Goal: Information Seeking & Learning: Learn about a topic

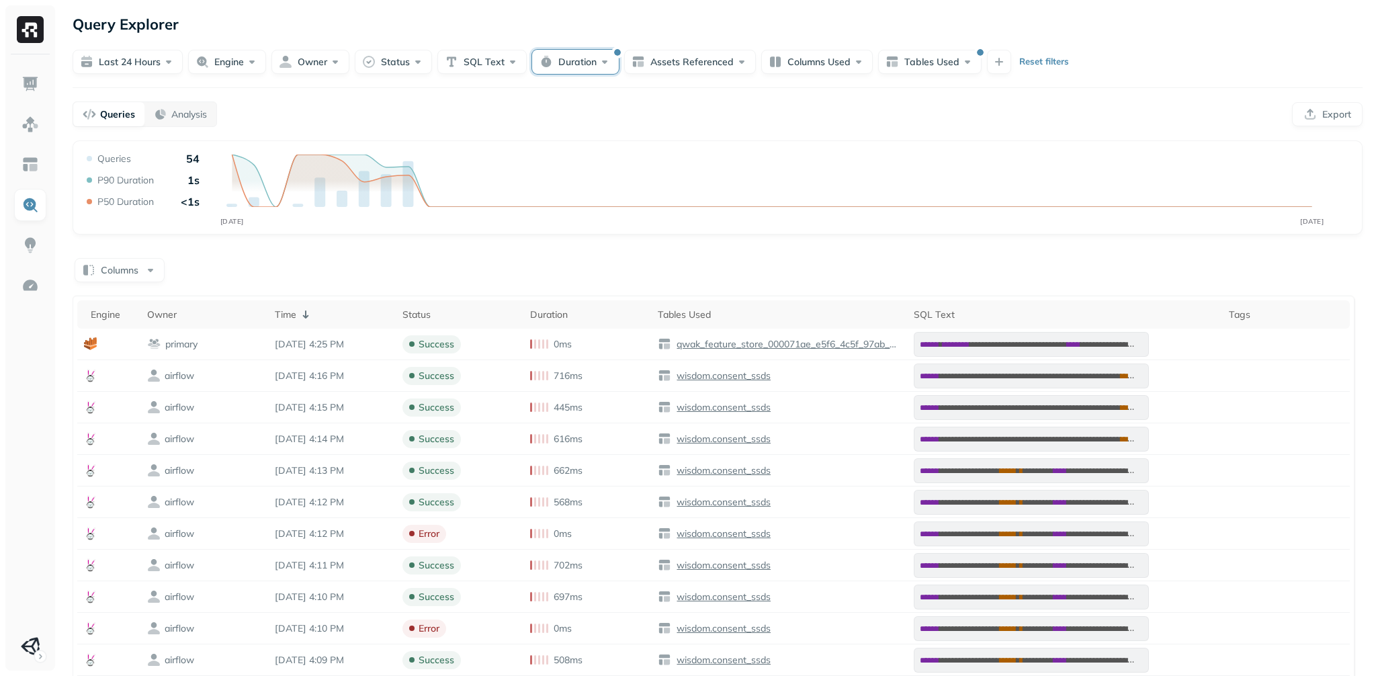
click at [619, 72] on button "Duration" at bounding box center [575, 62] width 87 height 24
click at [753, 131] on button "Reset" at bounding box center [755, 121] width 26 height 24
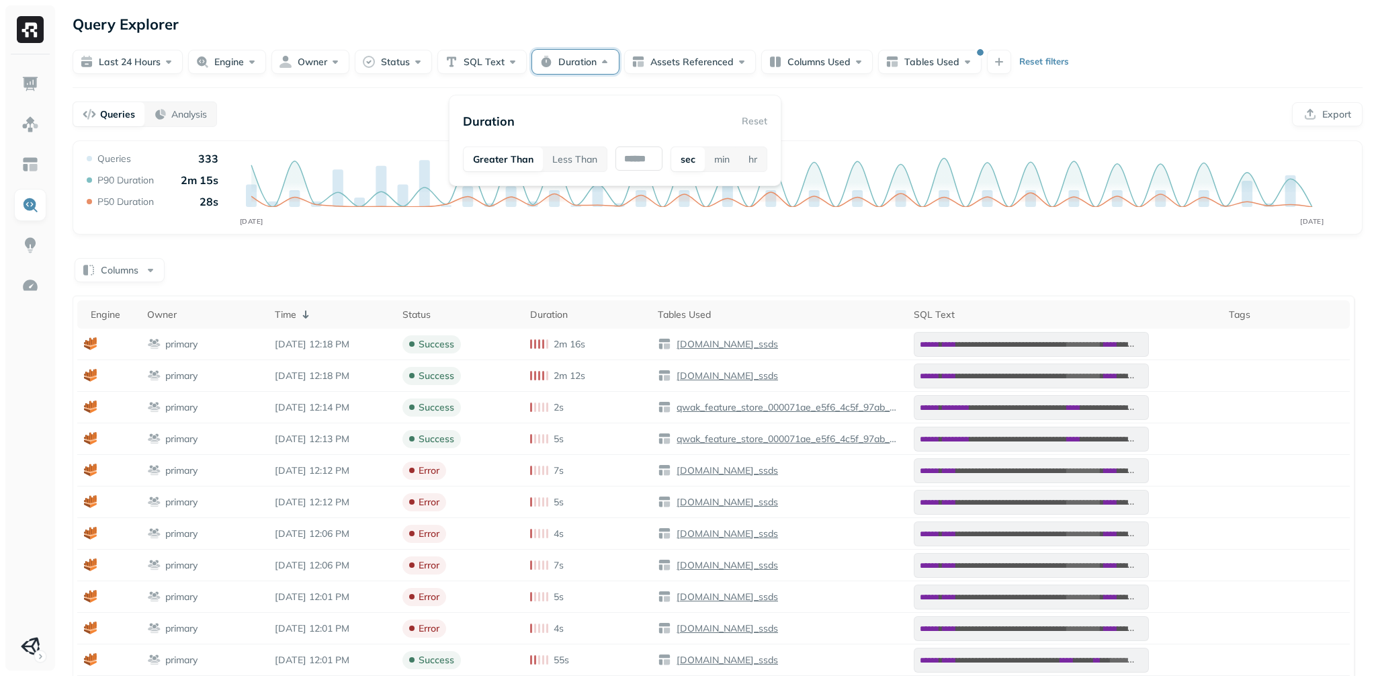
click at [926, 157] on div "**********" at bounding box center [717, 441] width 1317 height 882
click at [982, 73] on button "Tables Used" at bounding box center [929, 62] width 103 height 24
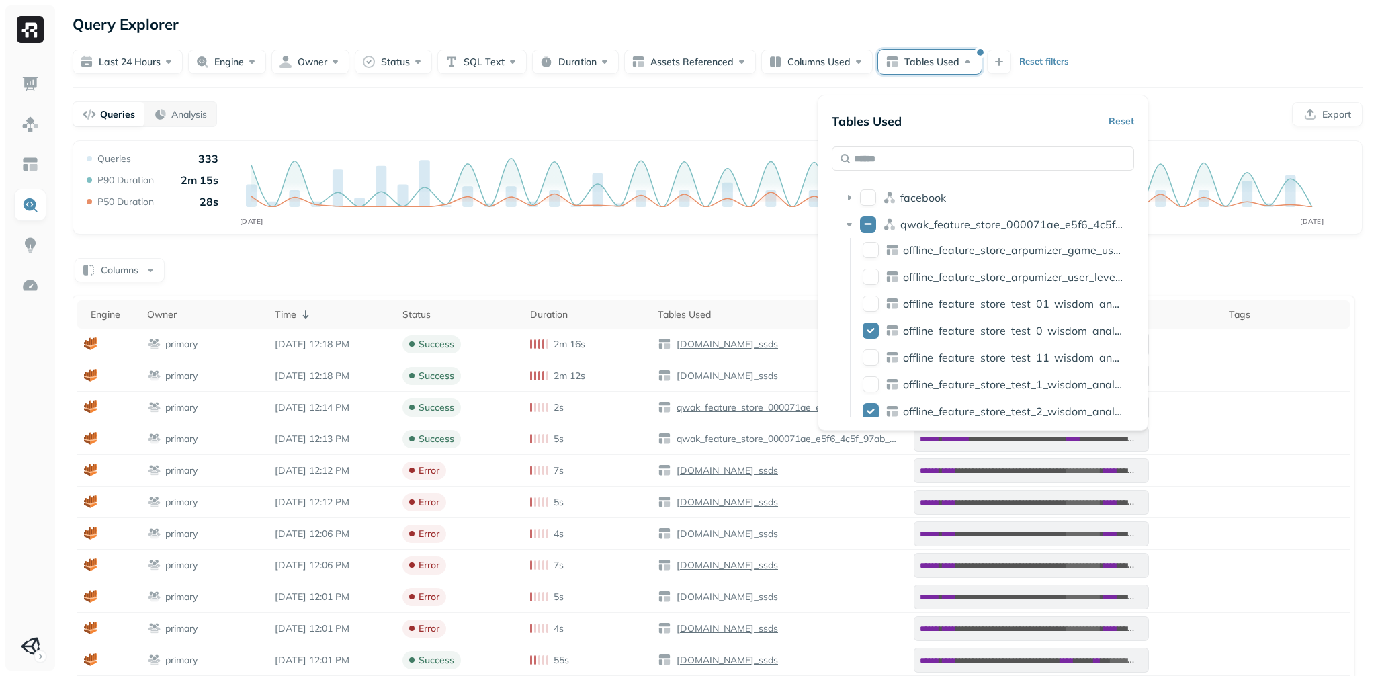
click at [1131, 126] on button "Reset" at bounding box center [1122, 121] width 26 height 24
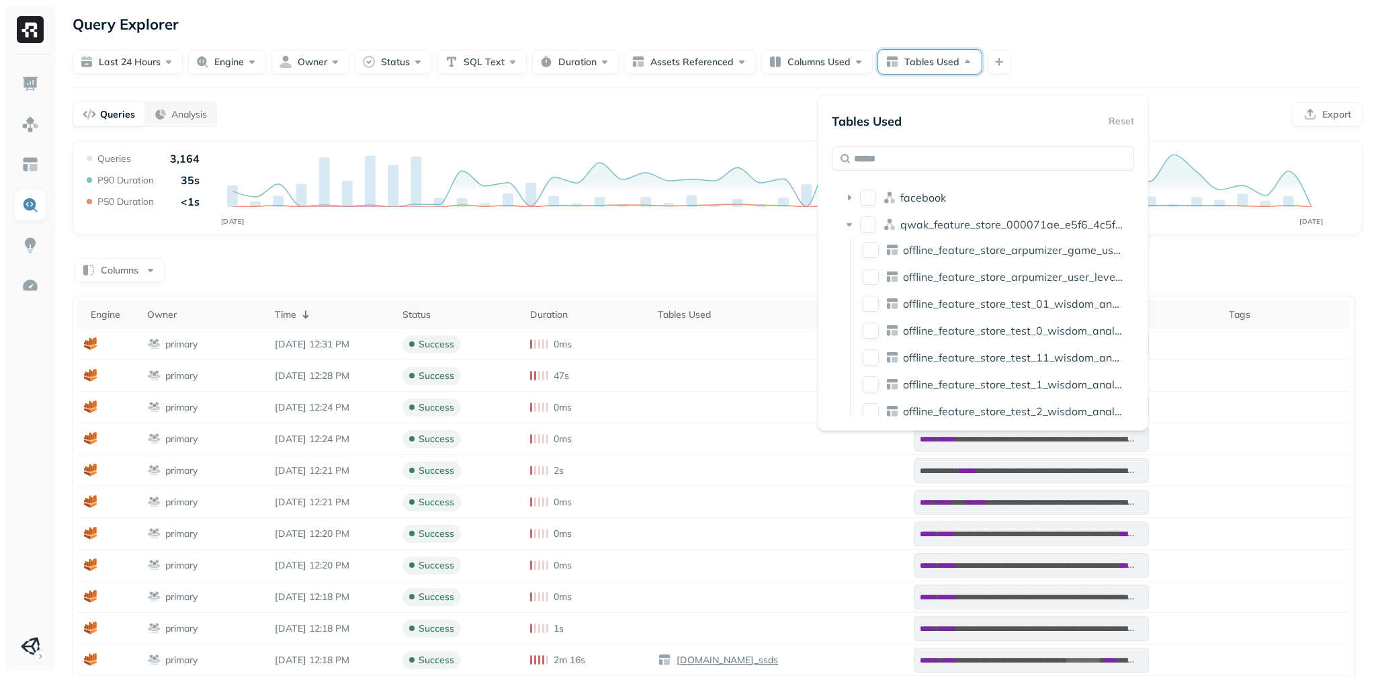
click at [507, 127] on div "Queries Analysis Export" at bounding box center [718, 114] width 1290 height 26
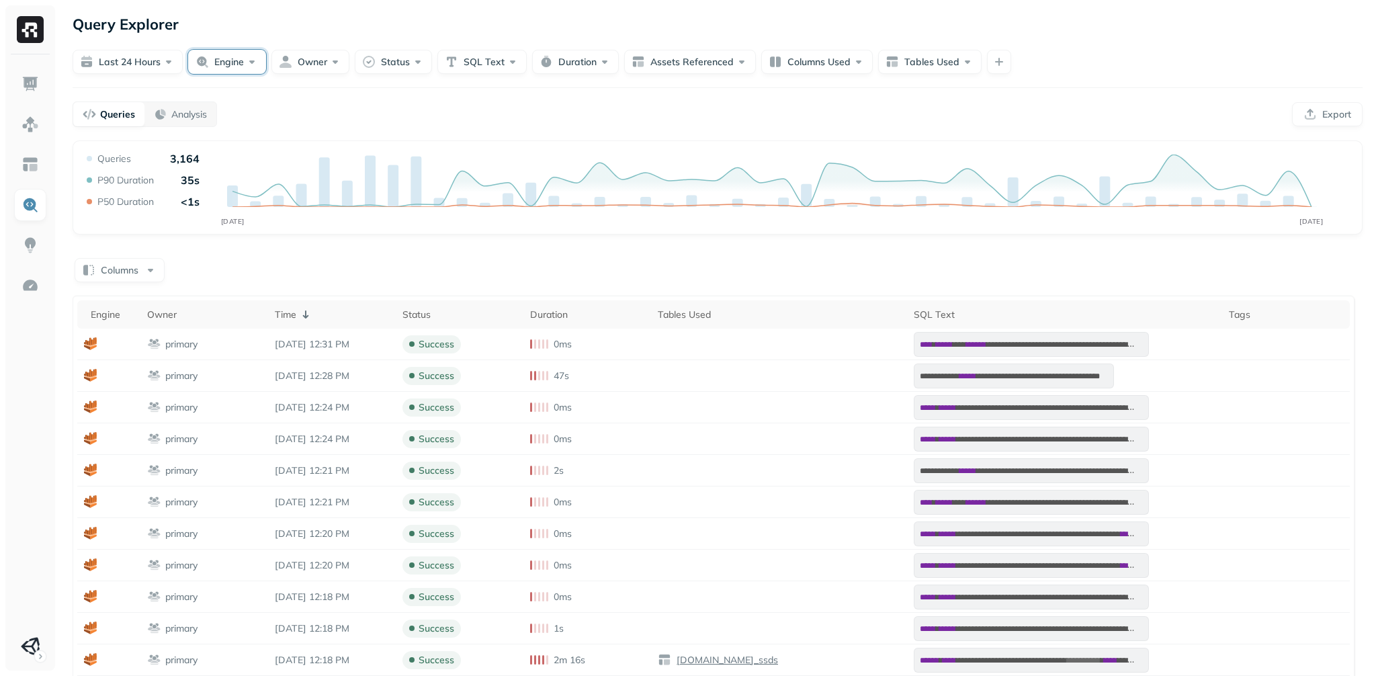
click at [245, 74] on button "Engine" at bounding box center [227, 62] width 78 height 24
click at [982, 74] on button "Tables Used" at bounding box center [929, 62] width 103 height 24
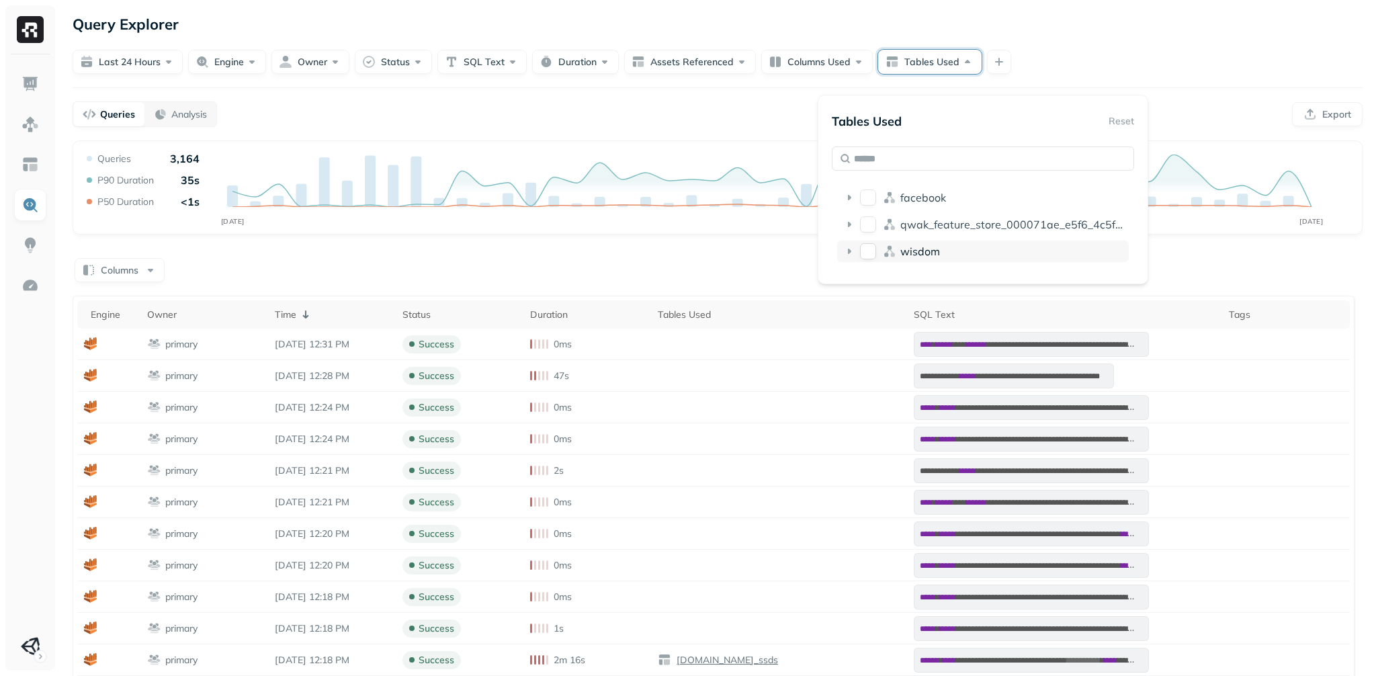
click at [855, 258] on icon at bounding box center [848, 251] width 13 height 13
click at [879, 285] on button "analytics_ssds" at bounding box center [871, 277] width 16 height 16
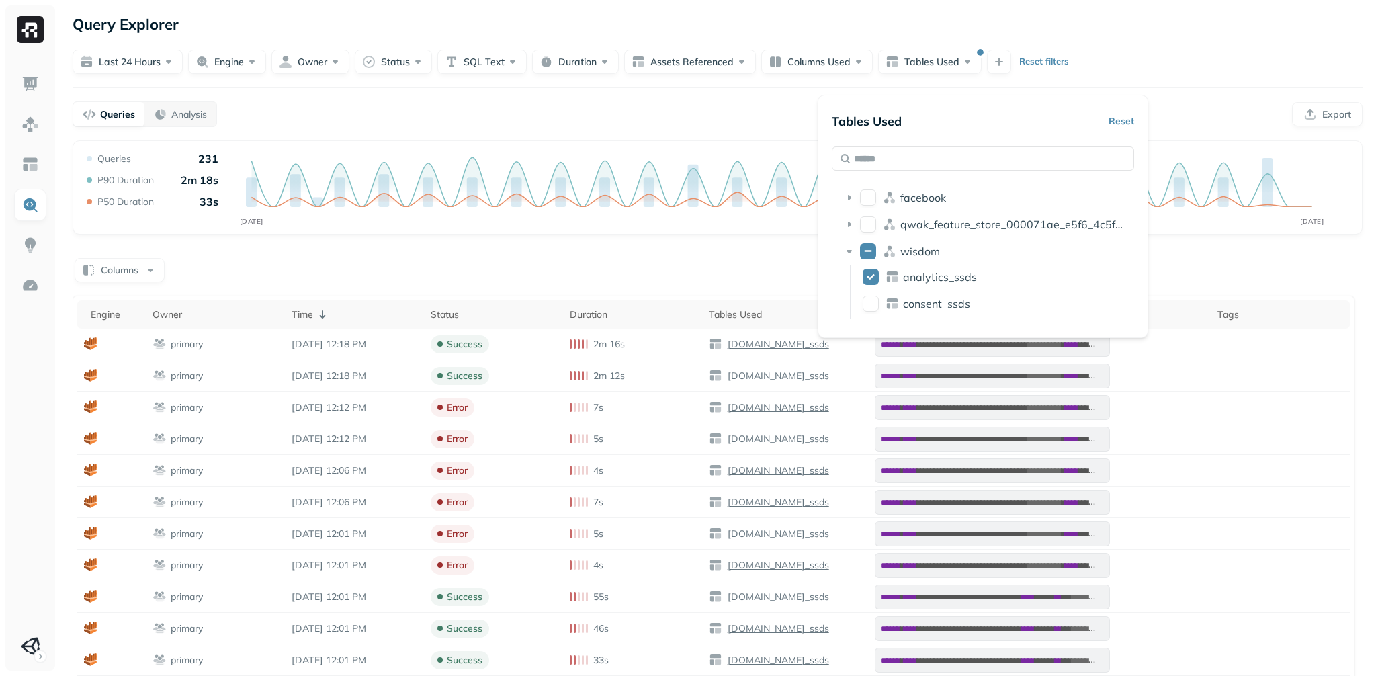
click at [1261, 93] on div "**********" at bounding box center [717, 441] width 1317 height 882
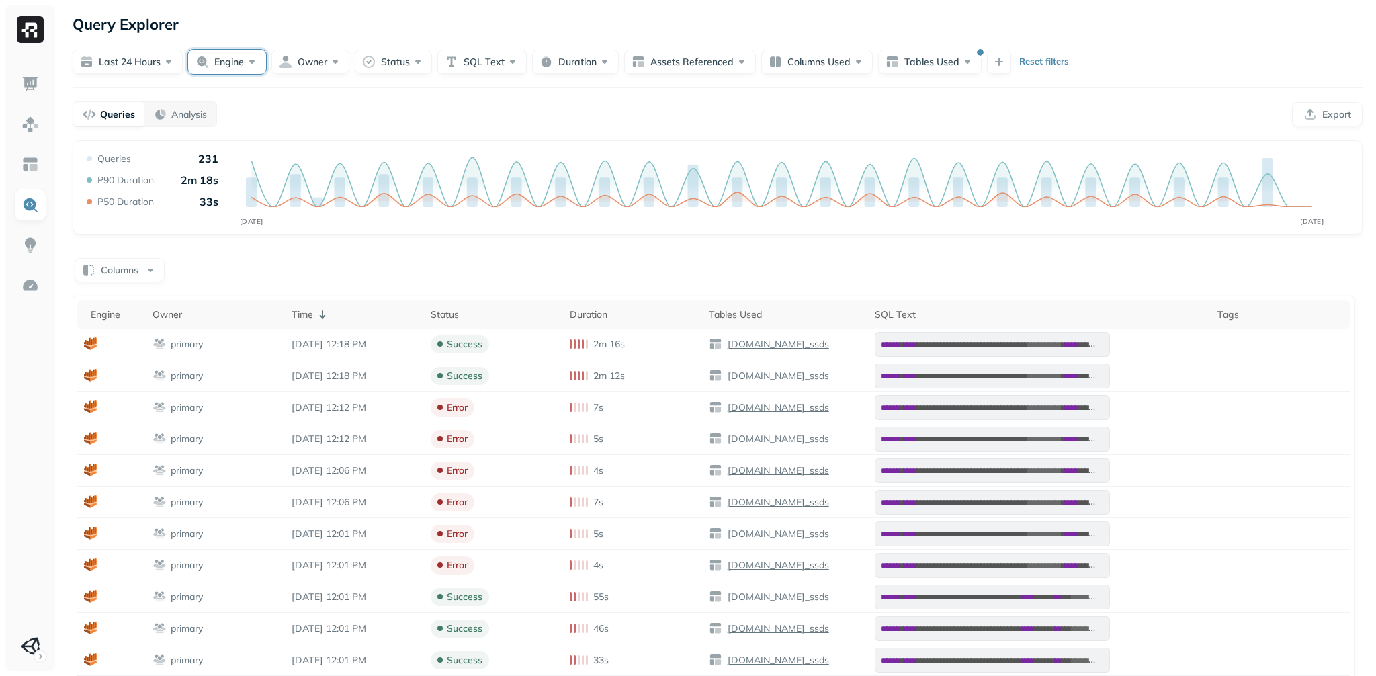
click at [266, 69] on button "Engine" at bounding box center [227, 62] width 78 height 24
click at [266, 68] on button "Engine" at bounding box center [227, 62] width 78 height 24
click at [245, 72] on button "Engine" at bounding box center [227, 62] width 78 height 24
click at [245, 71] on button "Engine" at bounding box center [227, 62] width 78 height 24
click at [21, 86] on img at bounding box center [29, 83] width 17 height 17
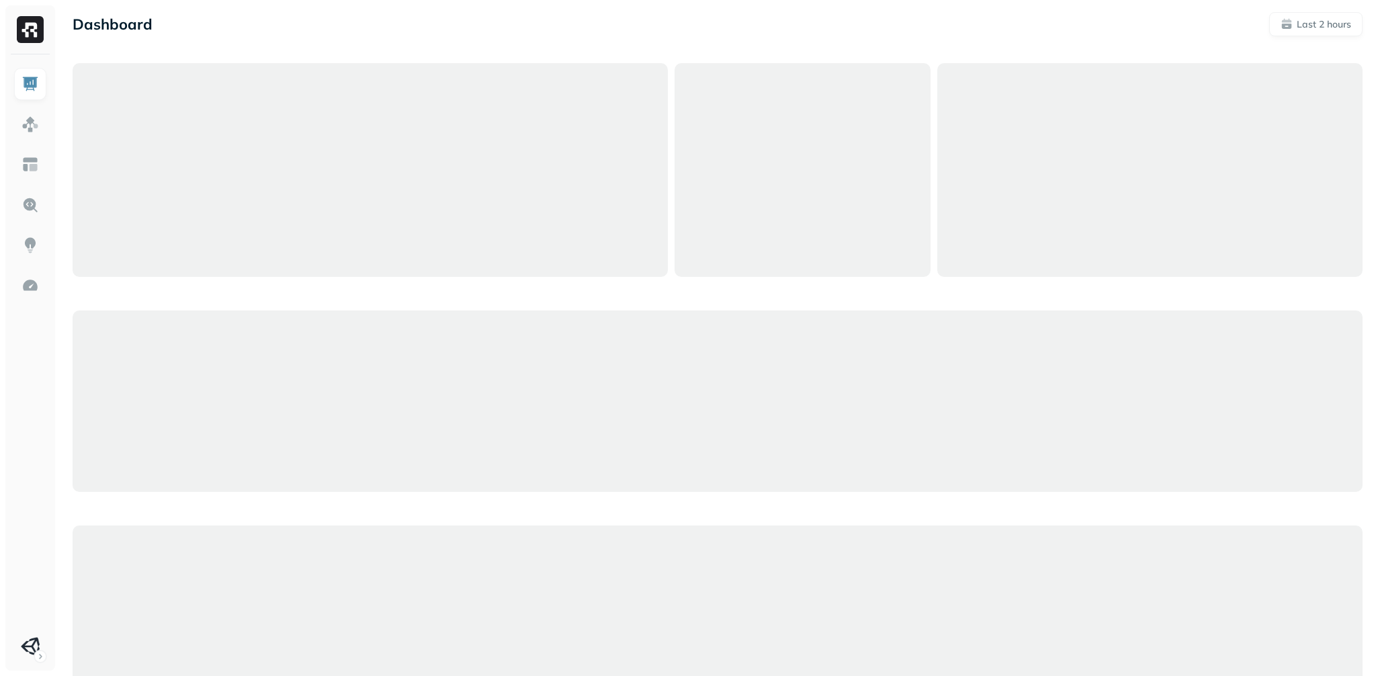
click at [25, 93] on img at bounding box center [29, 83] width 17 height 17
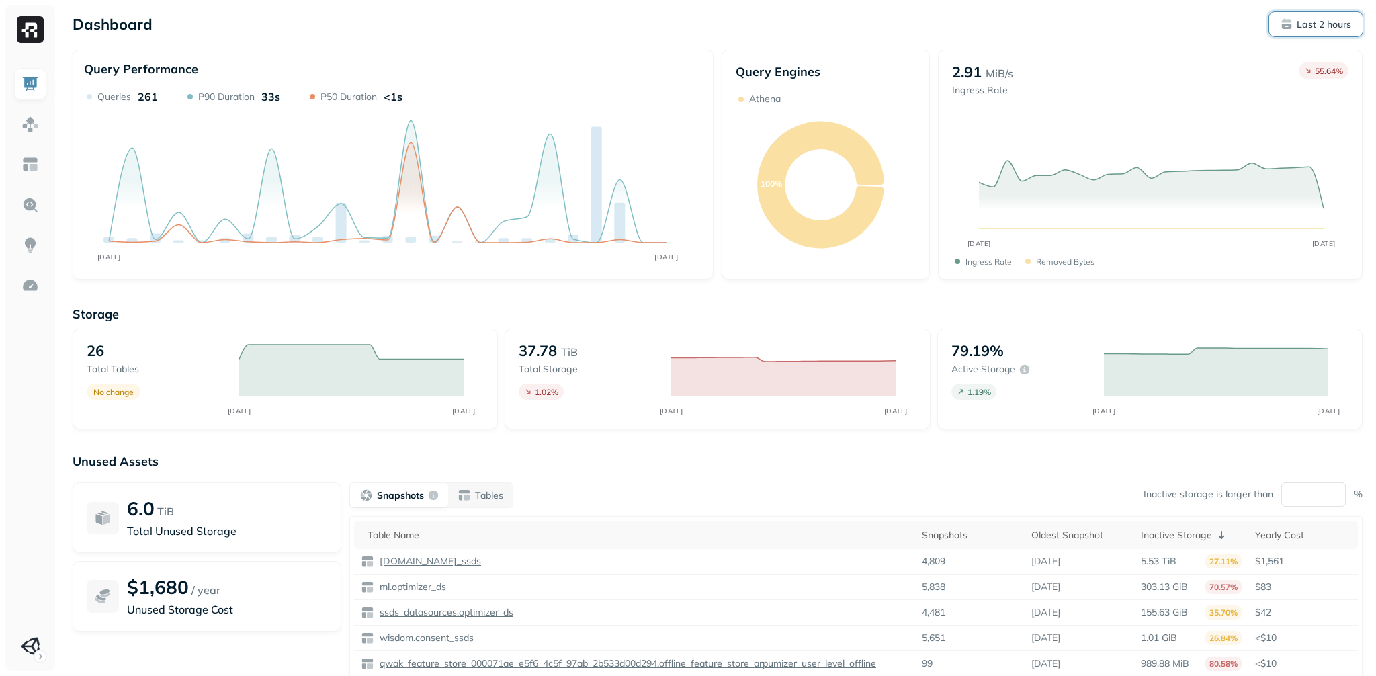
click at [1307, 27] on p "Last 2 hours" at bounding box center [1324, 24] width 54 height 13
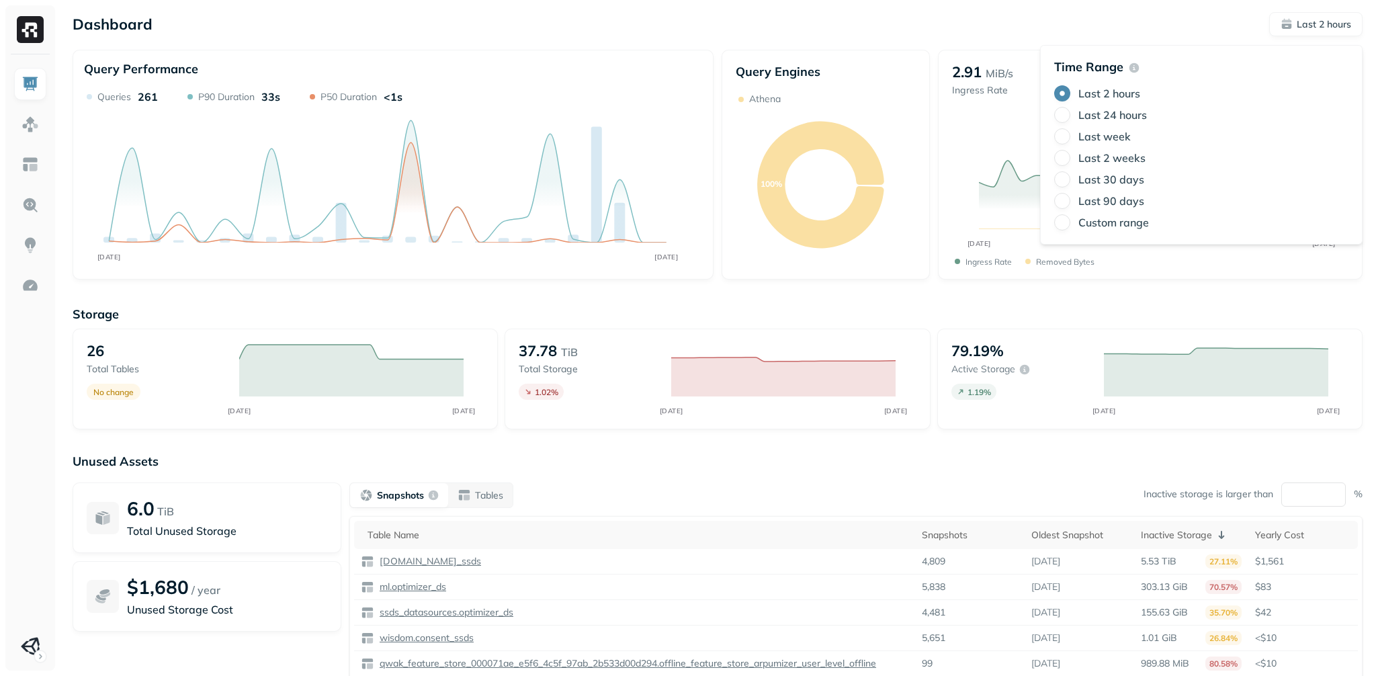
click at [1102, 122] on label "Last 24 hours" at bounding box center [1112, 114] width 69 height 13
click at [1070, 123] on button "Last 24 hours" at bounding box center [1062, 115] width 16 height 16
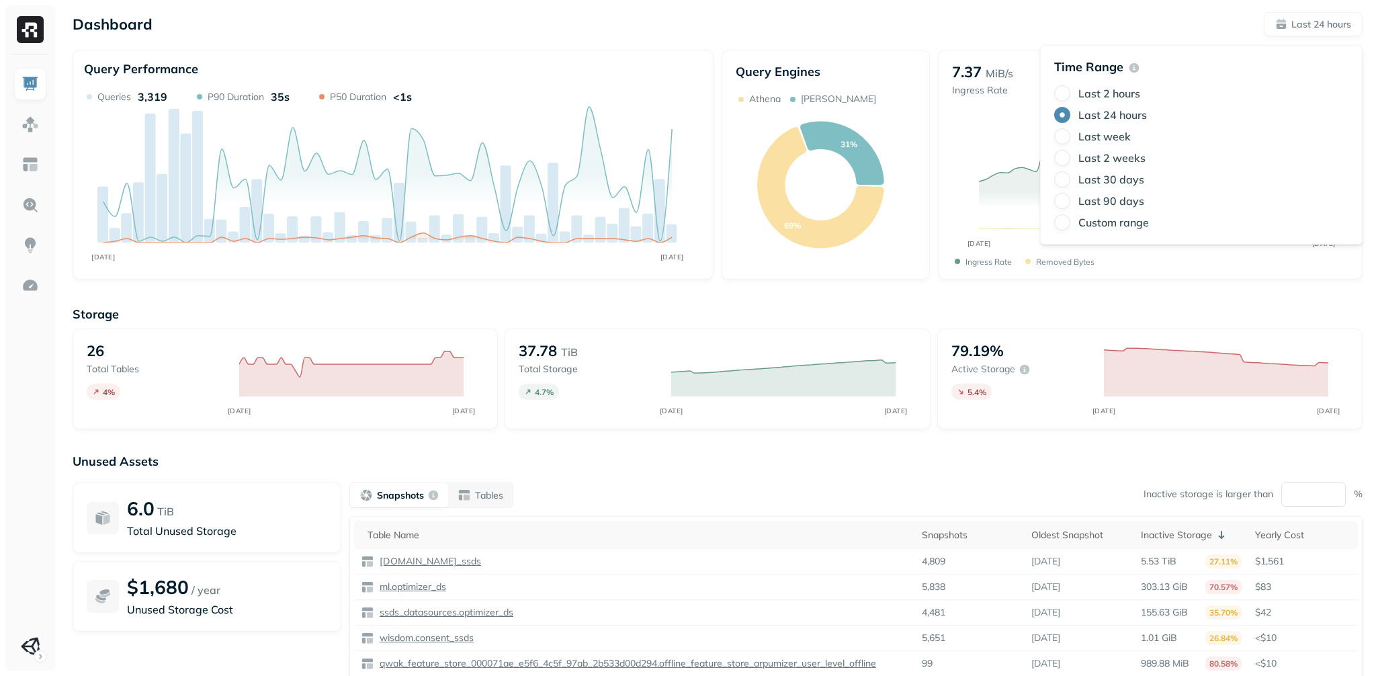
click at [517, 322] on p "Storage" at bounding box center [718, 313] width 1290 height 15
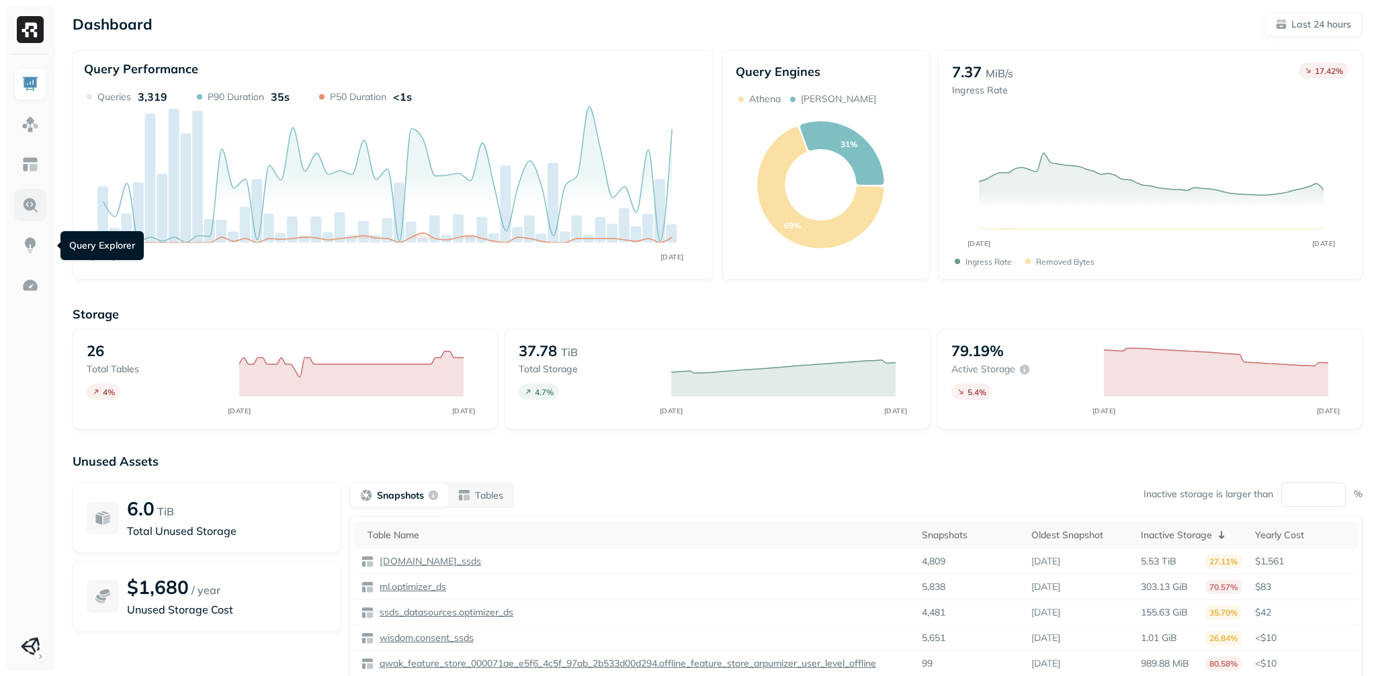
click at [32, 214] on img at bounding box center [29, 204] width 17 height 17
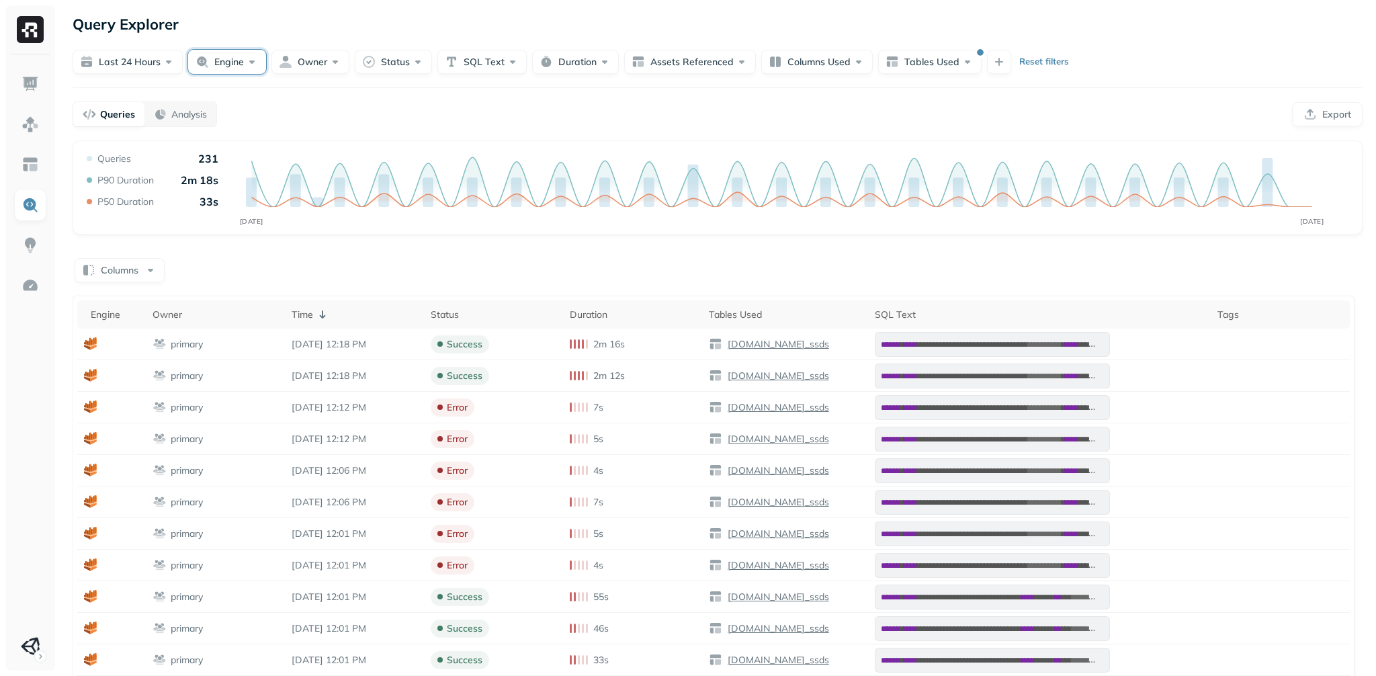
click at [251, 71] on button "Engine" at bounding box center [227, 62] width 78 height 24
click at [982, 74] on button "Tables Used" at bounding box center [929, 62] width 103 height 24
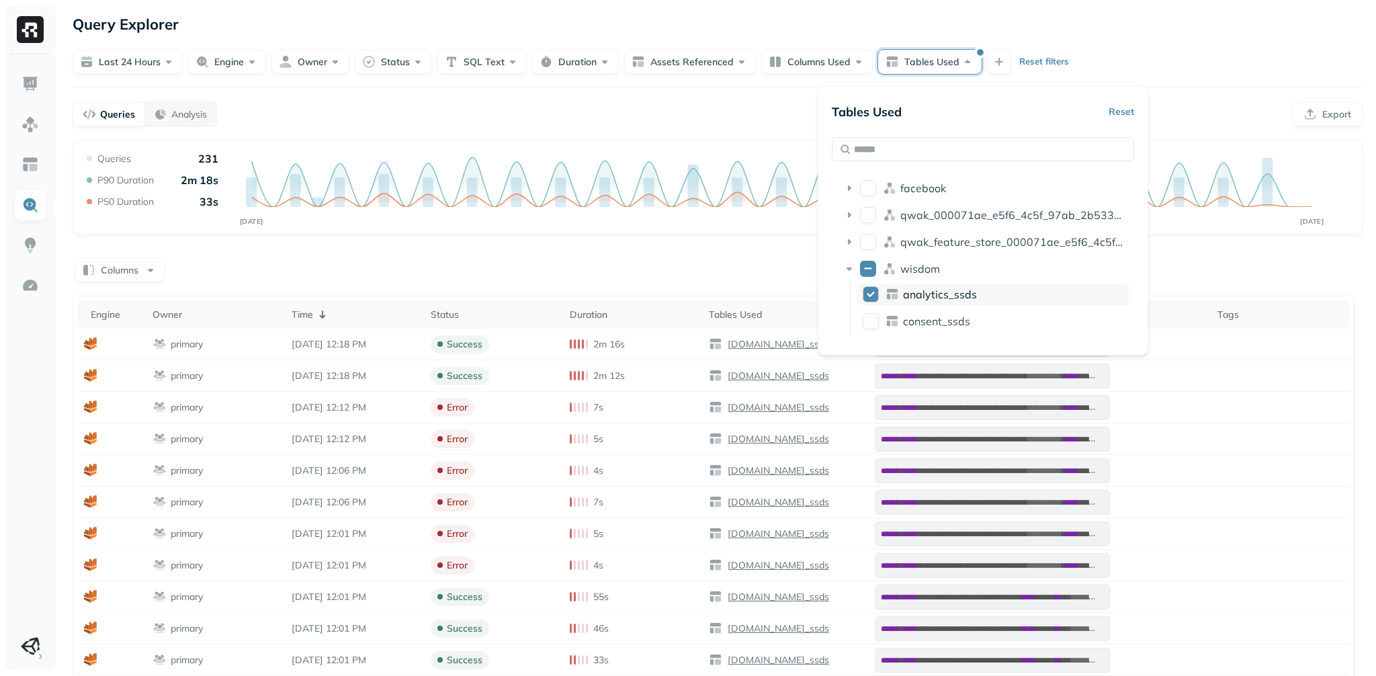
scroll to position [30, 0]
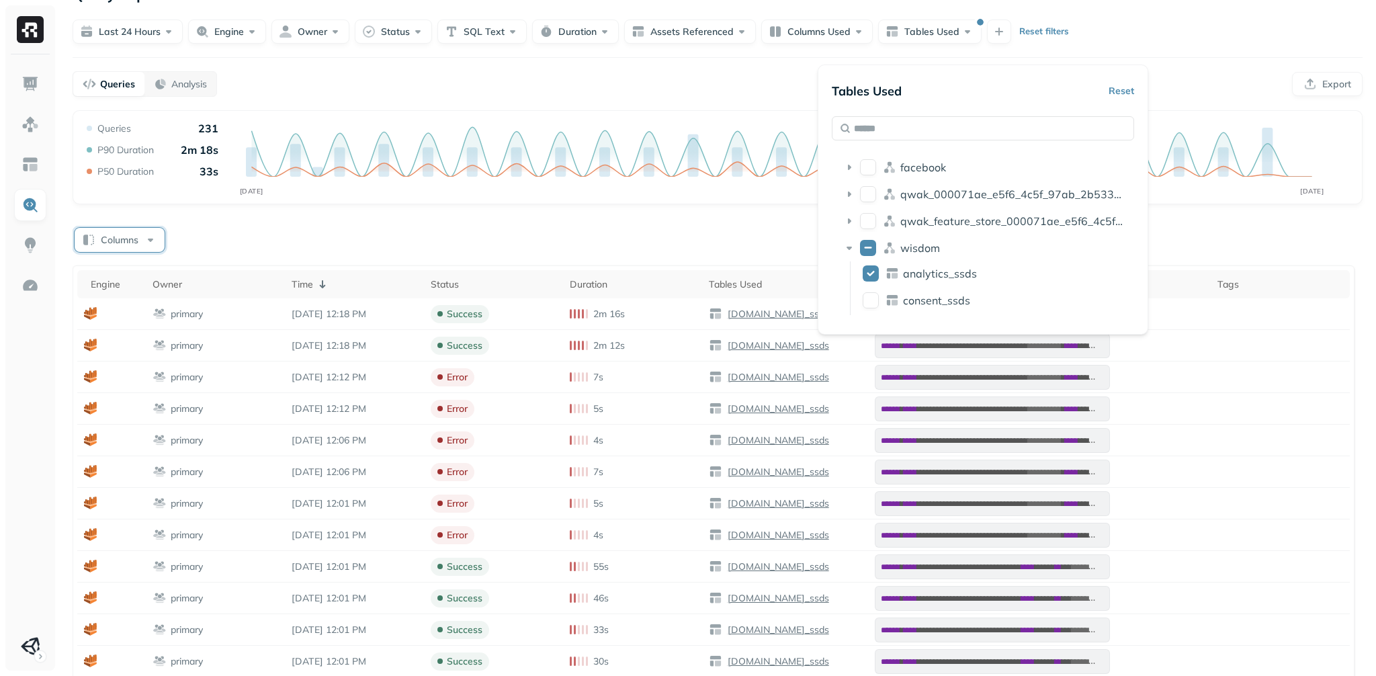
click at [160, 252] on button "Columns" at bounding box center [120, 240] width 90 height 24
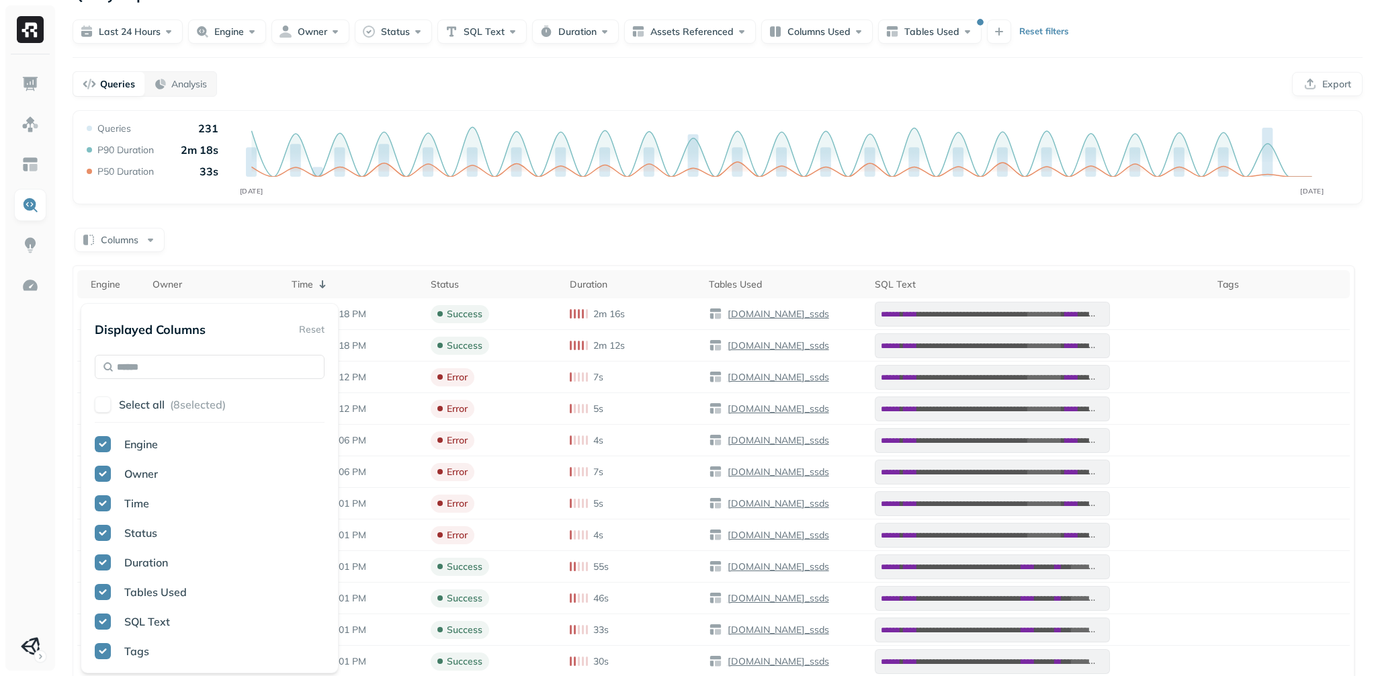
click at [485, 252] on div "Columns" at bounding box center [718, 239] width 1290 height 26
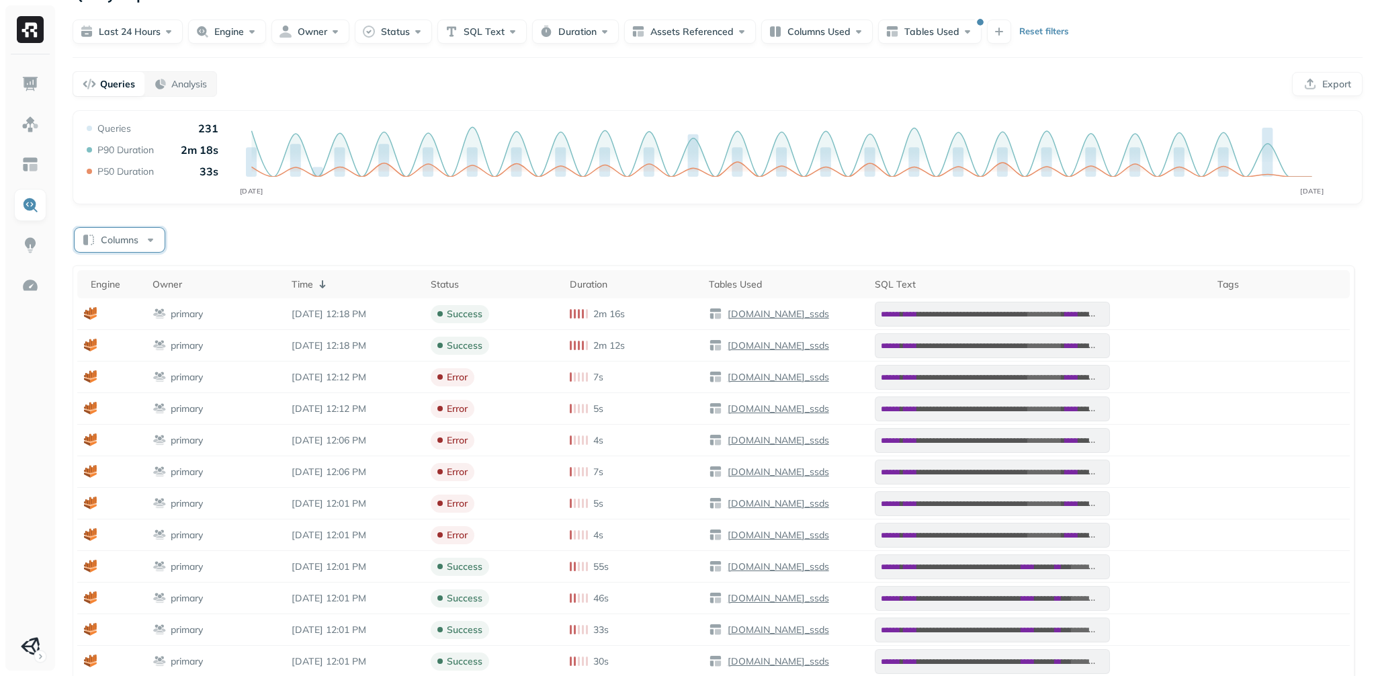
click at [147, 252] on button "Columns" at bounding box center [120, 240] width 90 height 24
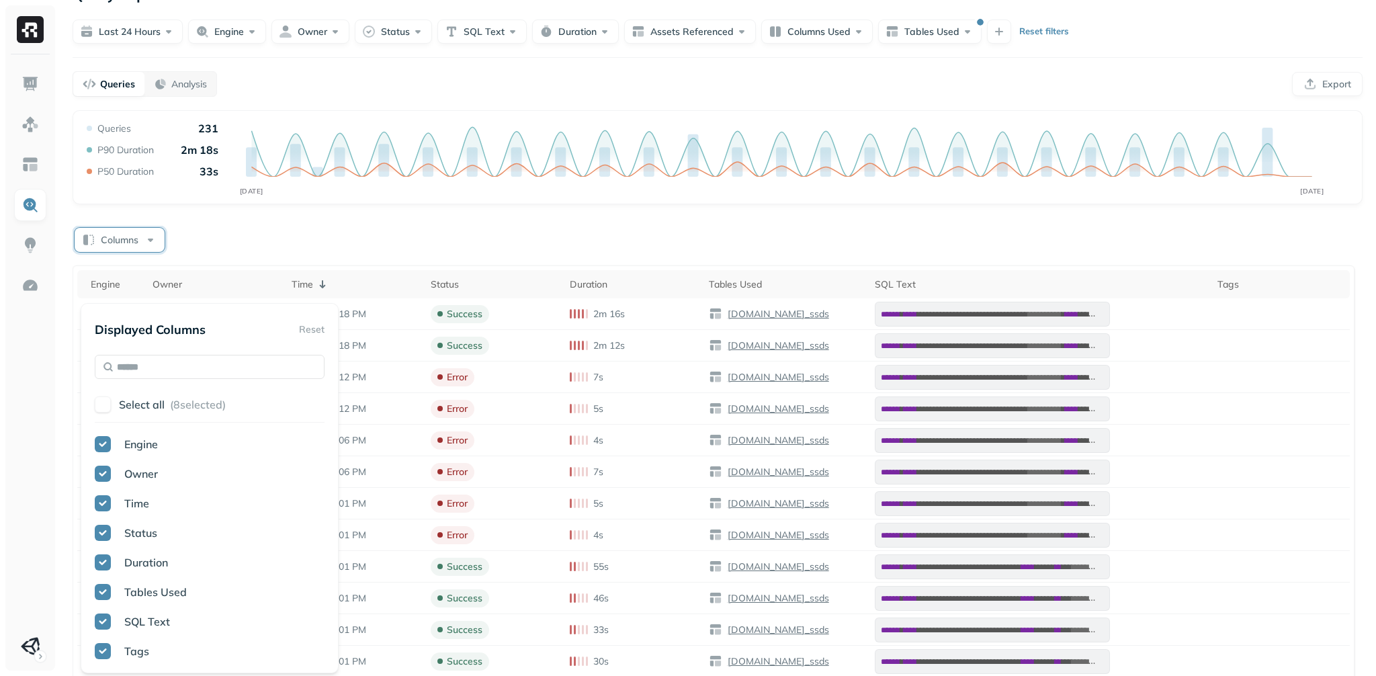
click at [753, 252] on div "Columns" at bounding box center [718, 239] width 1290 height 26
